Goal: Task Accomplishment & Management: Manage account settings

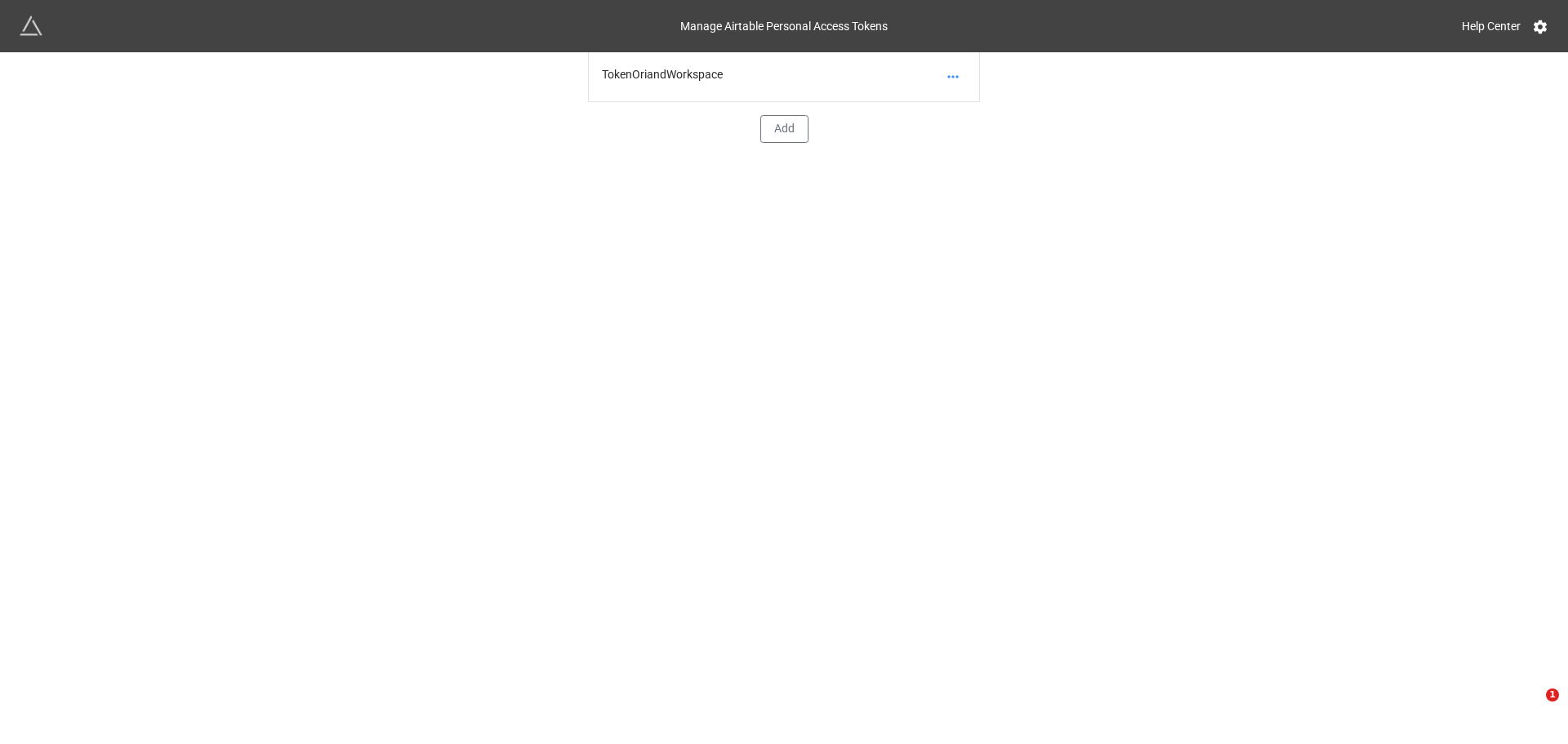
click at [696, 70] on div "TokenOriandWorkspace" at bounding box center [784, 77] width 390 height 50
click at [947, 86] on link at bounding box center [953, 76] width 26 height 23
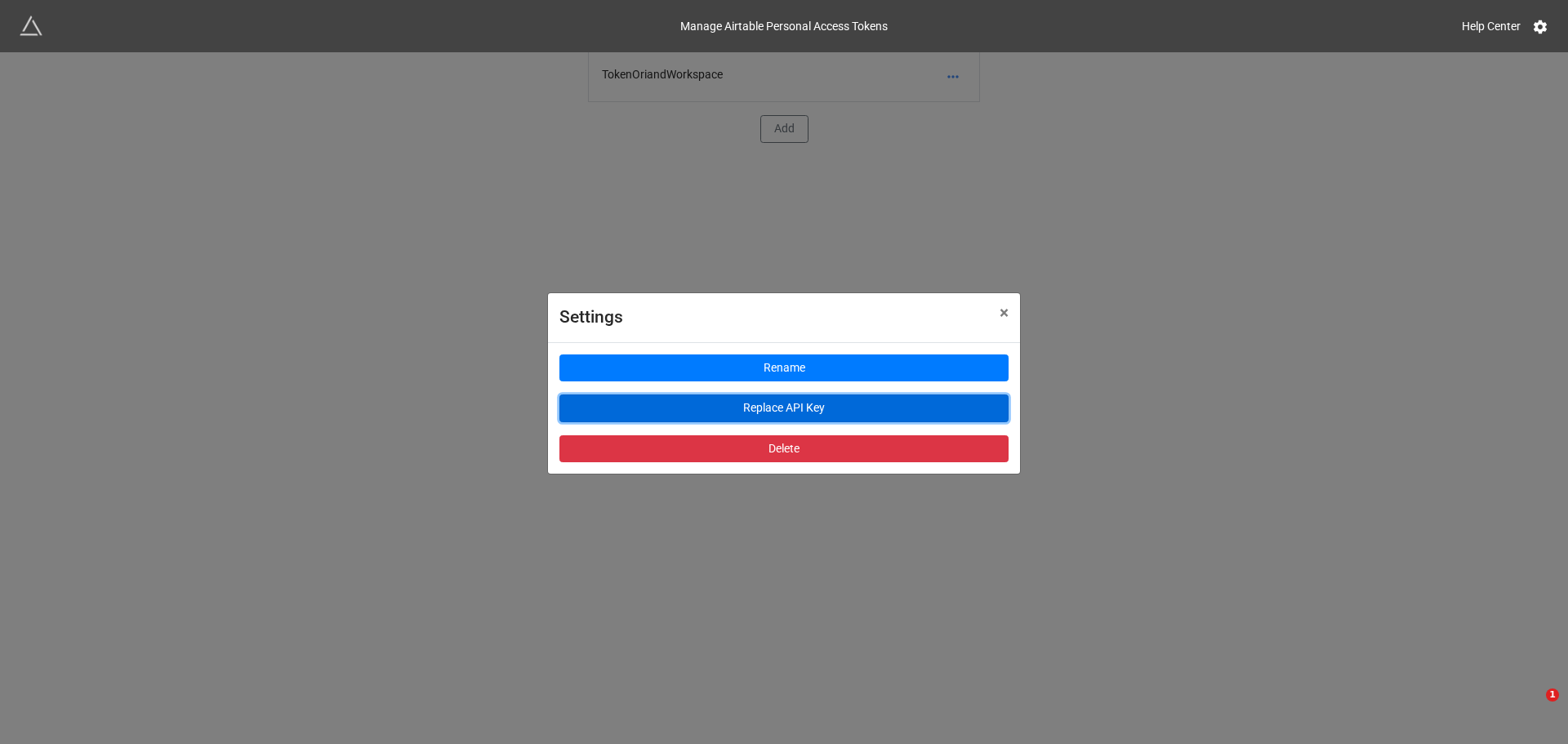
click at [786, 399] on button "Replace API Key" at bounding box center [784, 409] width 449 height 28
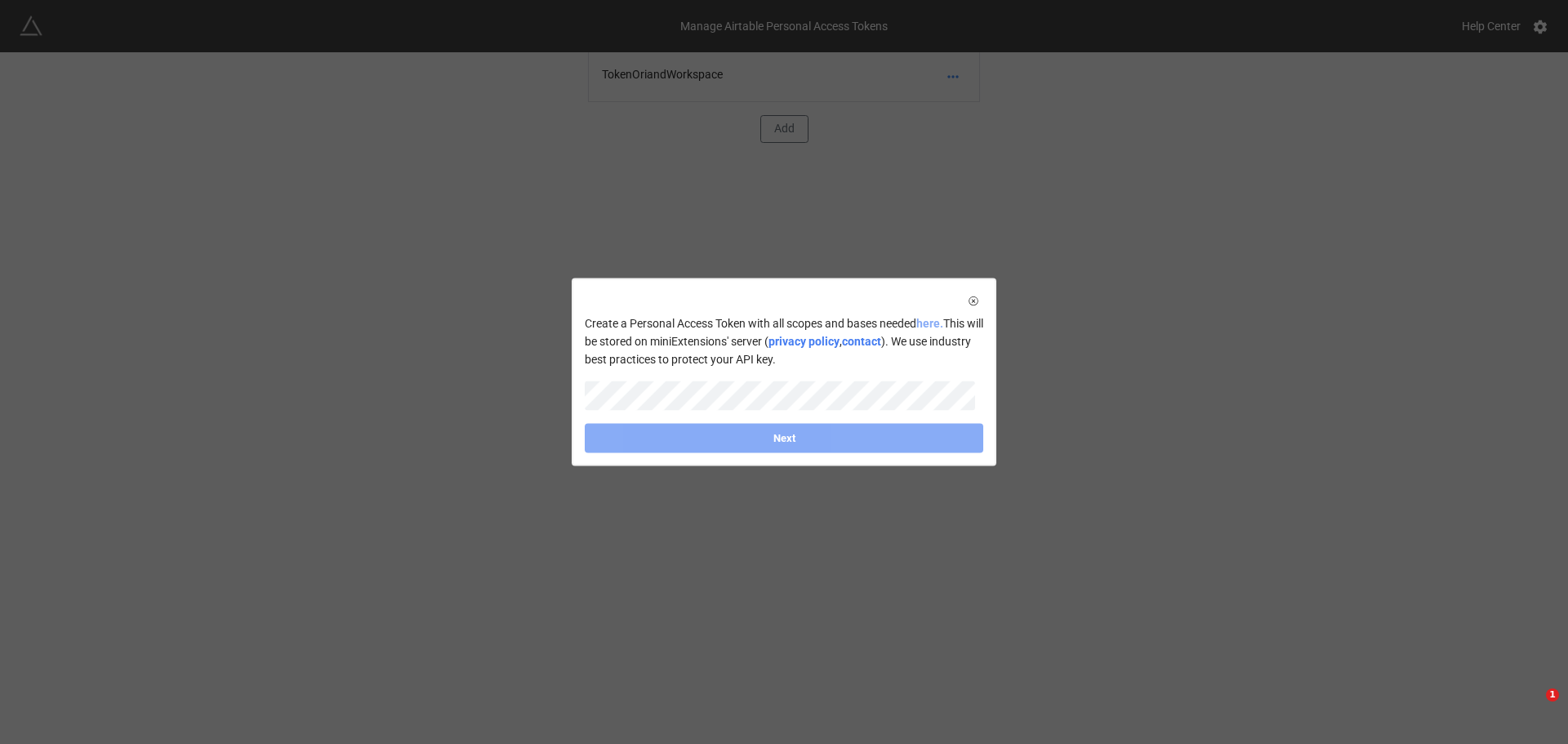
click at [918, 323] on link "here." at bounding box center [930, 323] width 27 height 13
click at [968, 299] on icon at bounding box center [973, 300] width 9 height 9
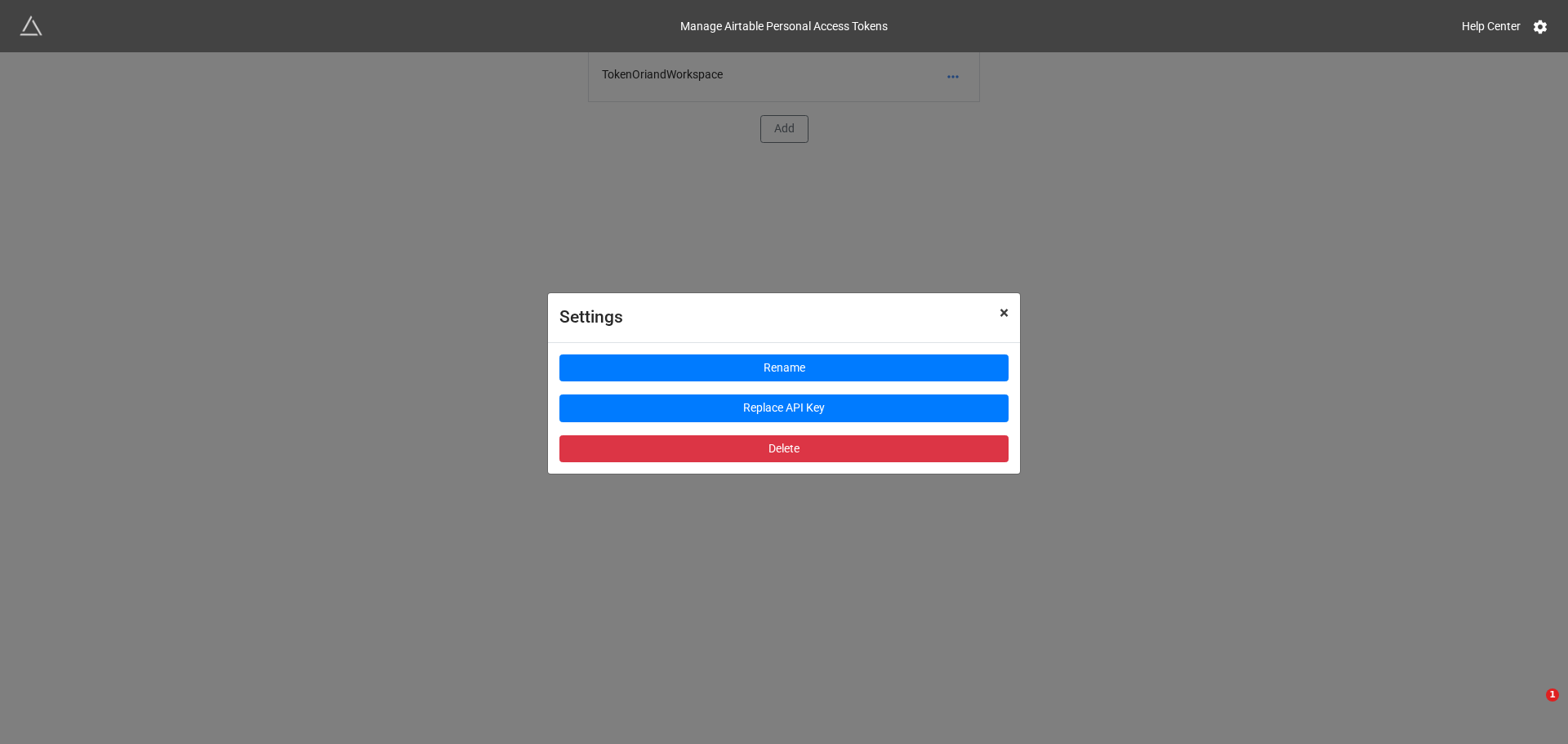
click at [1000, 307] on span "×" at bounding box center [1004, 313] width 9 height 20
